Goal: Task Accomplishment & Management: Manage account settings

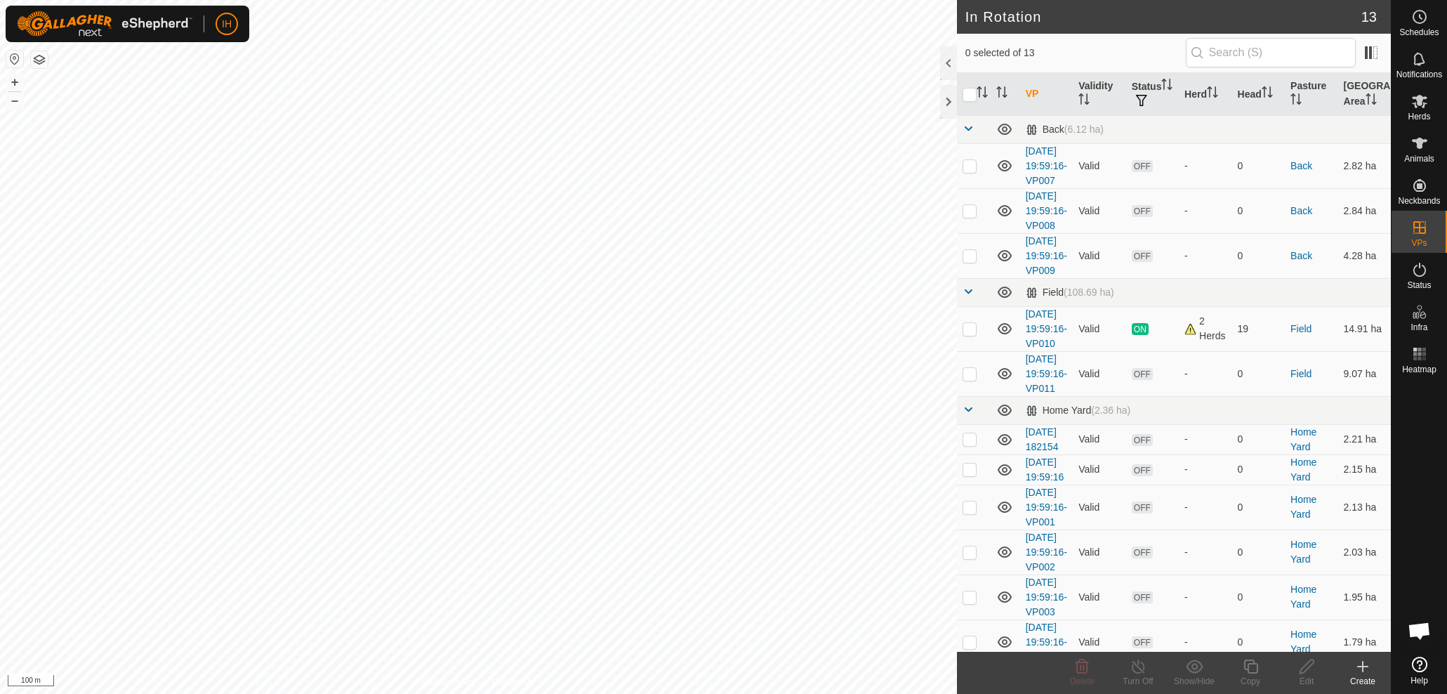
click at [329, 0] on html "IH Schedules Notifications Herds Animals Neckbands VPs Status Infra Heatmap Hel…" at bounding box center [723, 347] width 1447 height 694
click at [973, 379] on p-checkbox at bounding box center [970, 373] width 14 height 11
checkbox input "true"
drag, startPoint x: 968, startPoint y: 518, endPoint x: 976, endPoint y: 550, distance: 32.4
click at [968, 445] on p-checkbox at bounding box center [970, 438] width 14 height 11
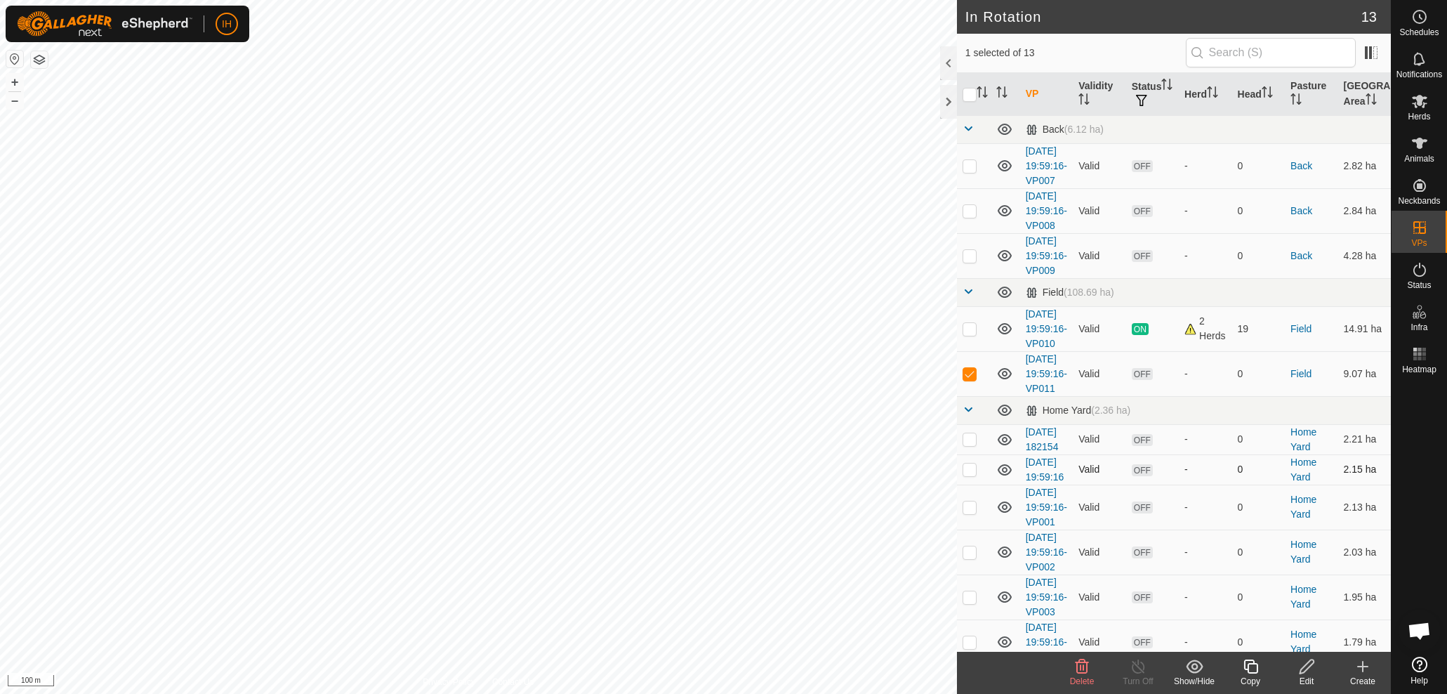
checkbox input "true"
click at [971, 475] on p-checkbox at bounding box center [970, 469] width 14 height 11
checkbox input "true"
click at [968, 93] on input "checkbox" at bounding box center [970, 95] width 14 height 14
checkbox input "true"
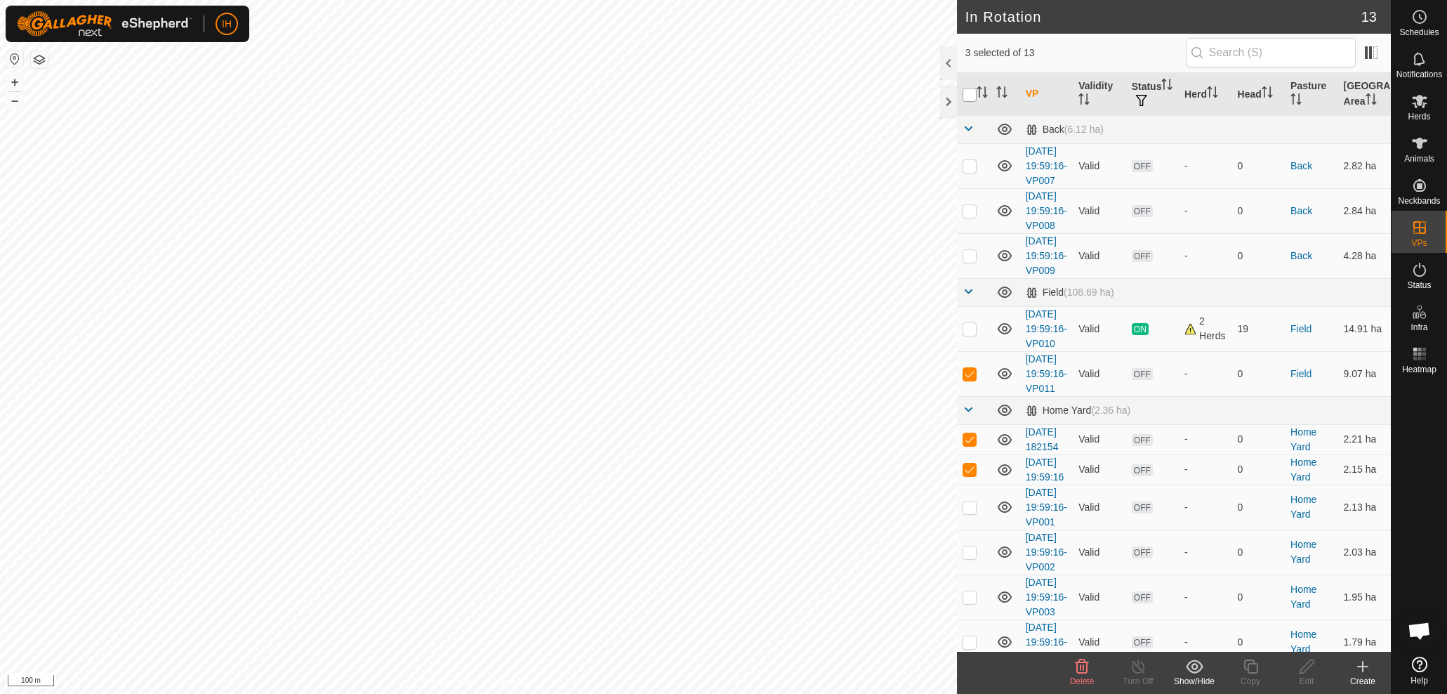
checkbox input "true"
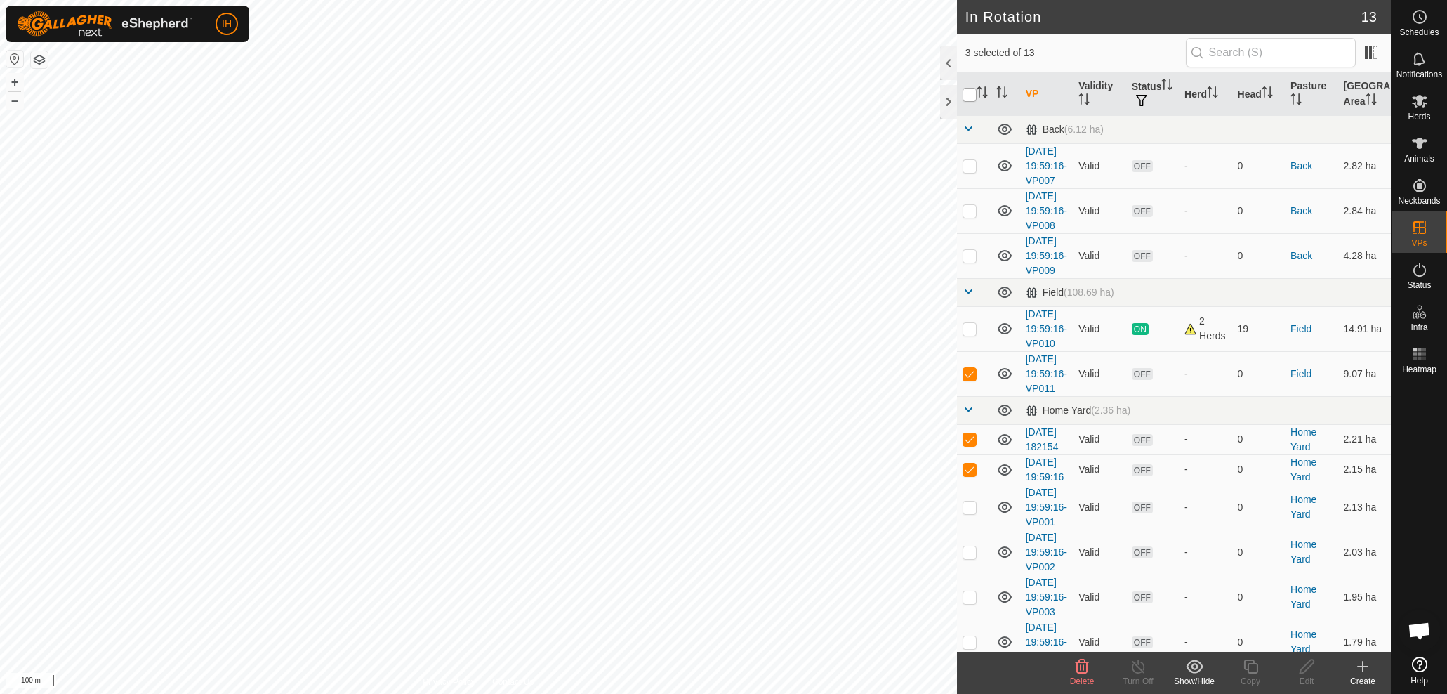
checkbox input "true"
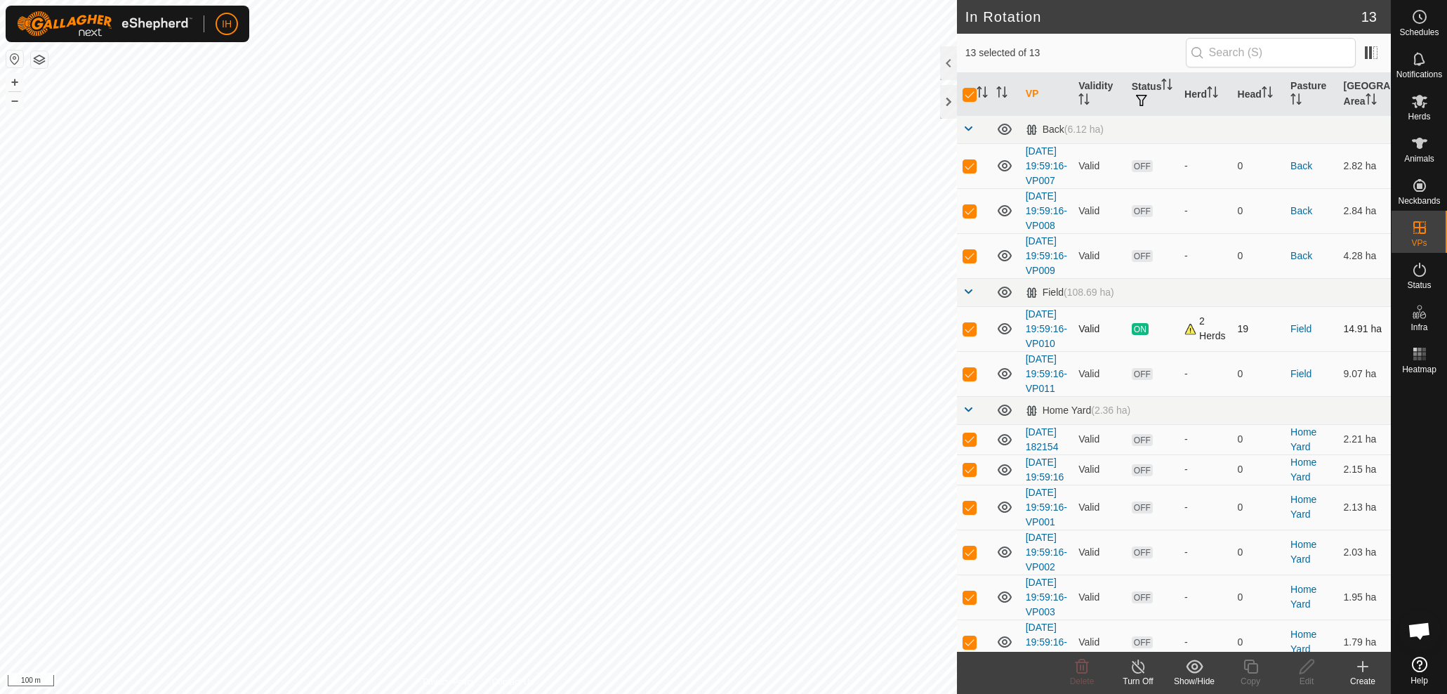
click at [973, 334] on p-checkbox at bounding box center [970, 328] width 14 height 11
checkbox input "false"
click at [1084, 670] on icon at bounding box center [1082, 666] width 17 height 17
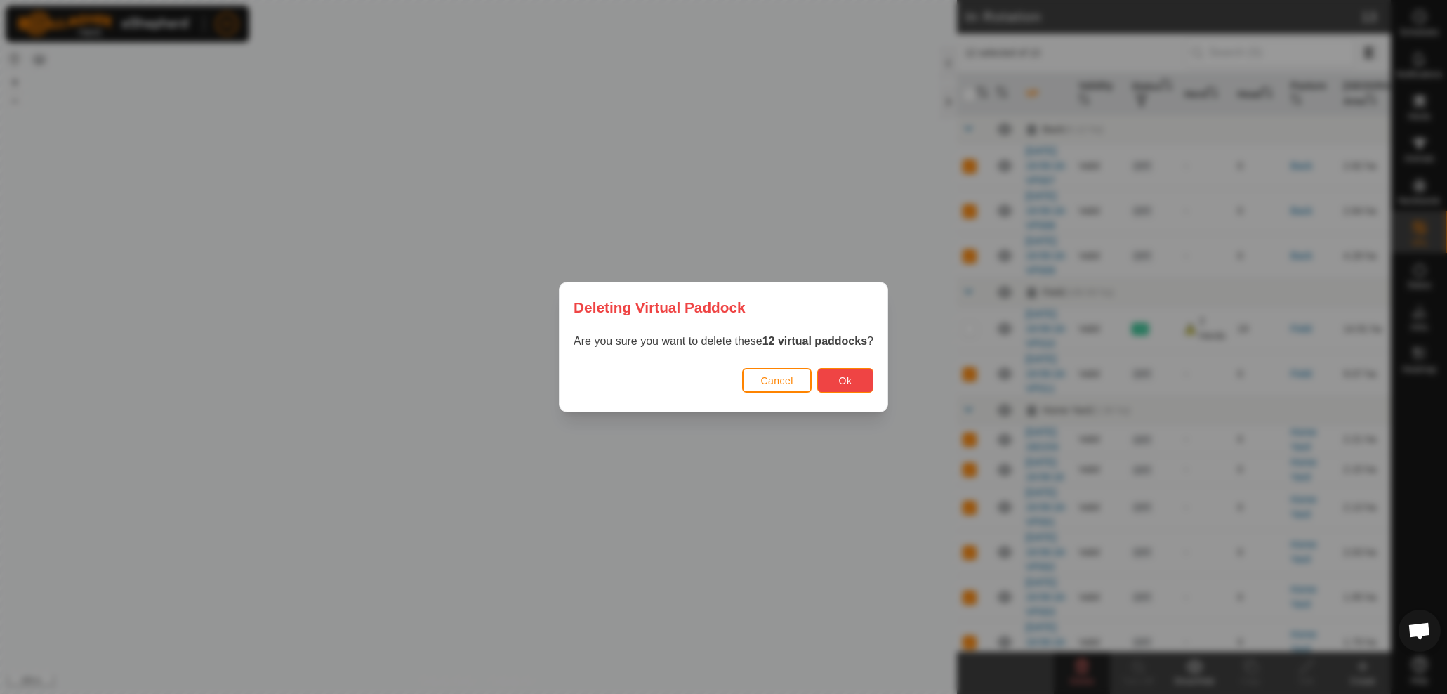
click at [845, 381] on span "Ok" at bounding box center [845, 380] width 13 height 11
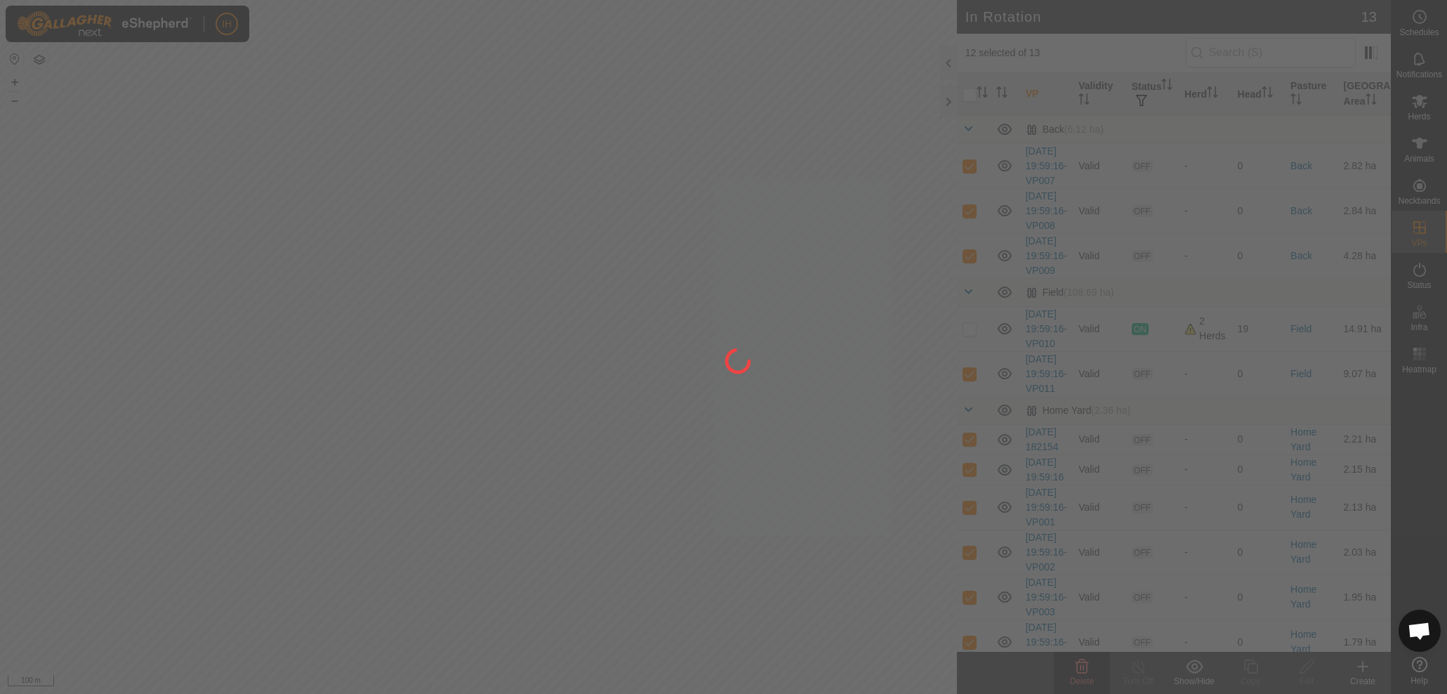
checkbox input "false"
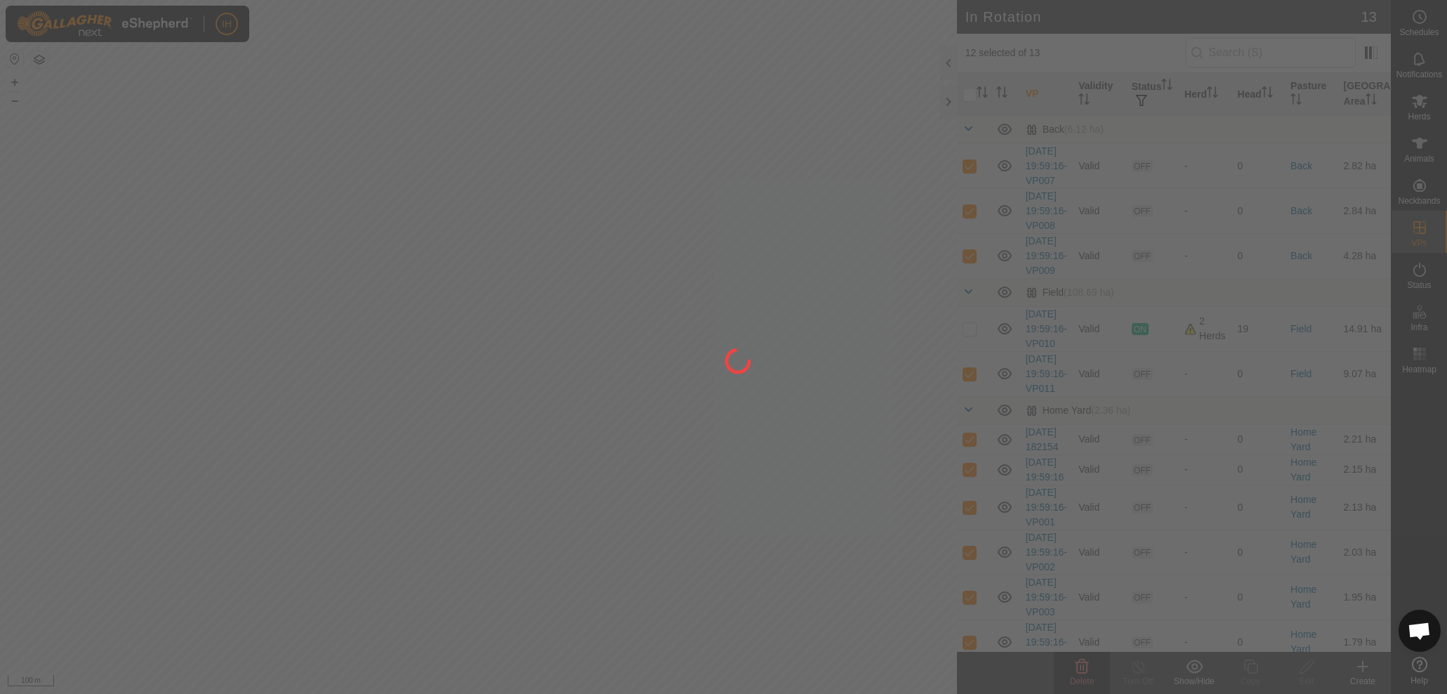
checkbox input "false"
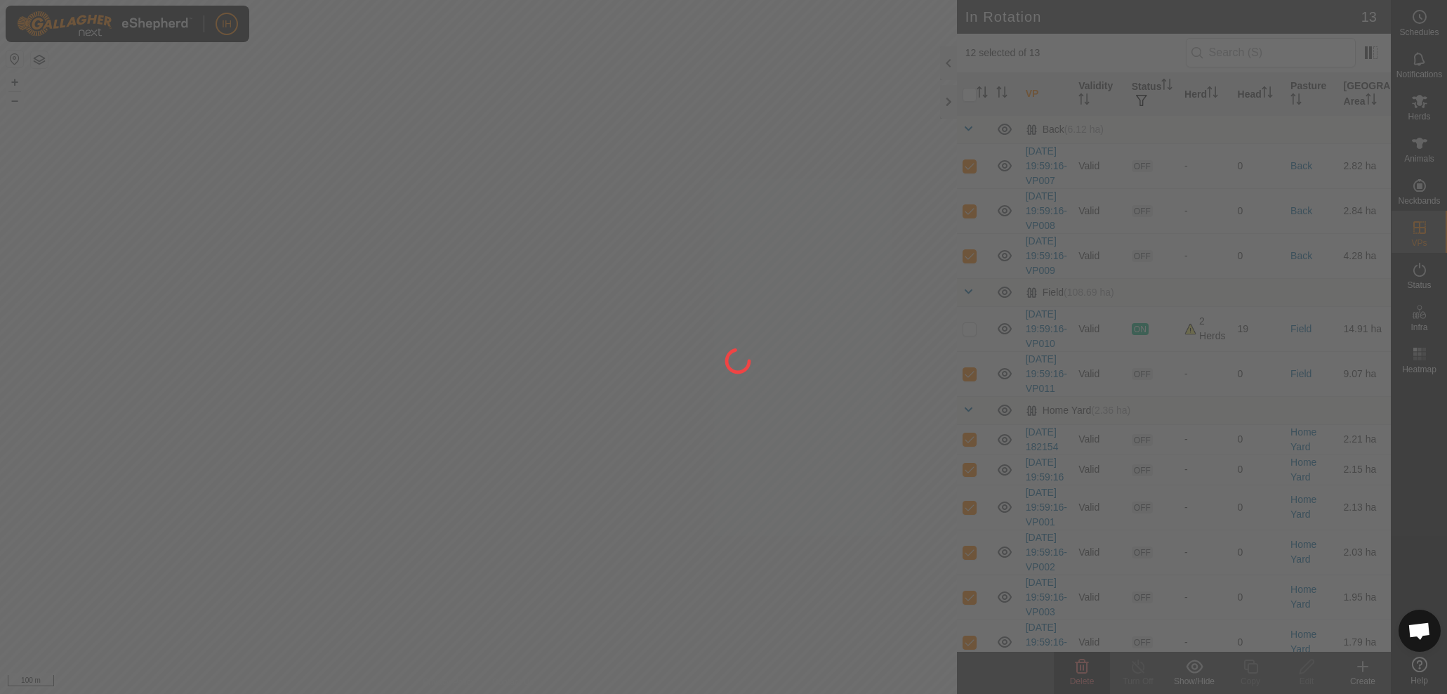
checkbox input "false"
